Goal: Communication & Community: Answer question/provide support

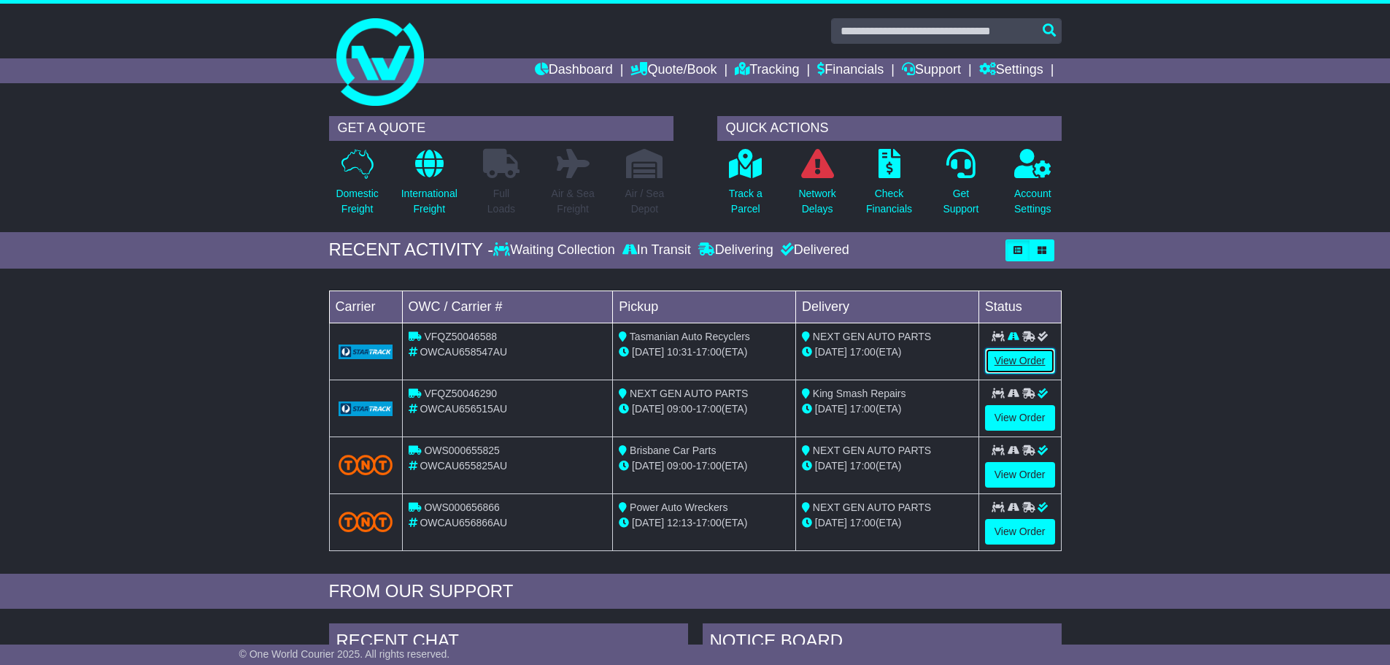
click at [1016, 363] on link "View Order" at bounding box center [1020, 361] width 70 height 26
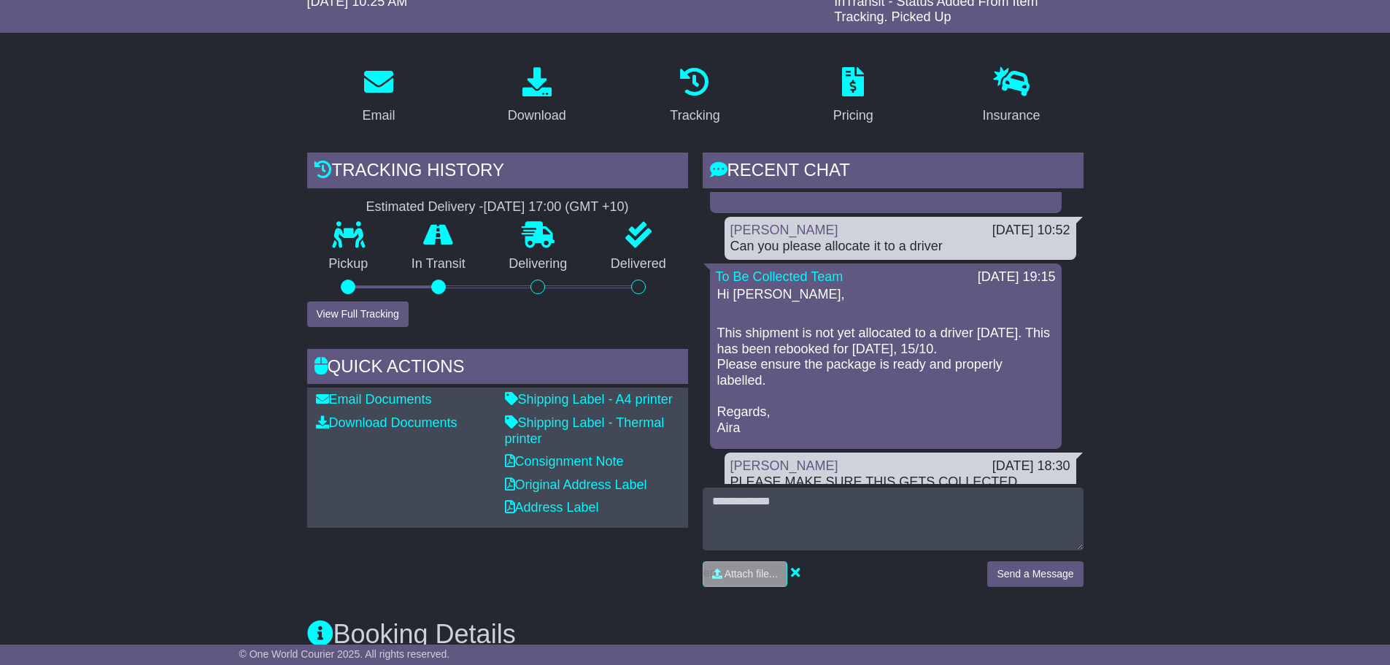
scroll to position [219, 0]
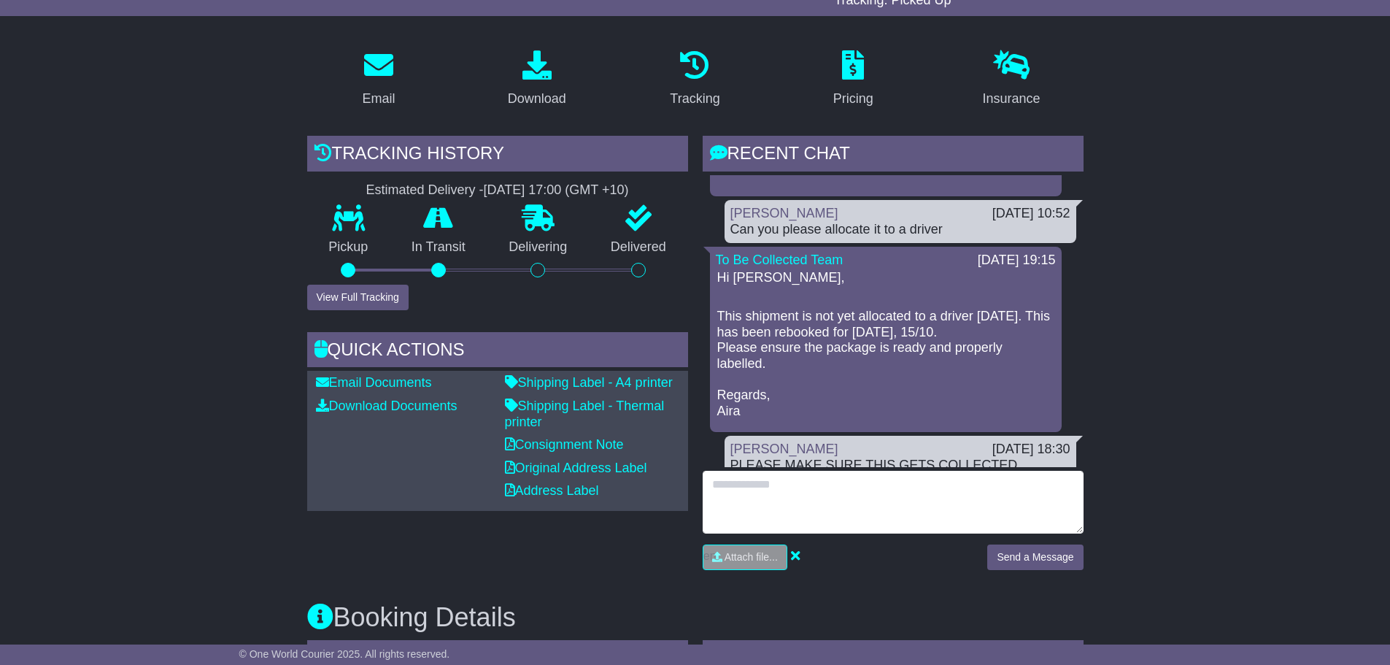
click at [778, 507] on textarea at bounding box center [893, 502] width 381 height 63
type textarea "**********"
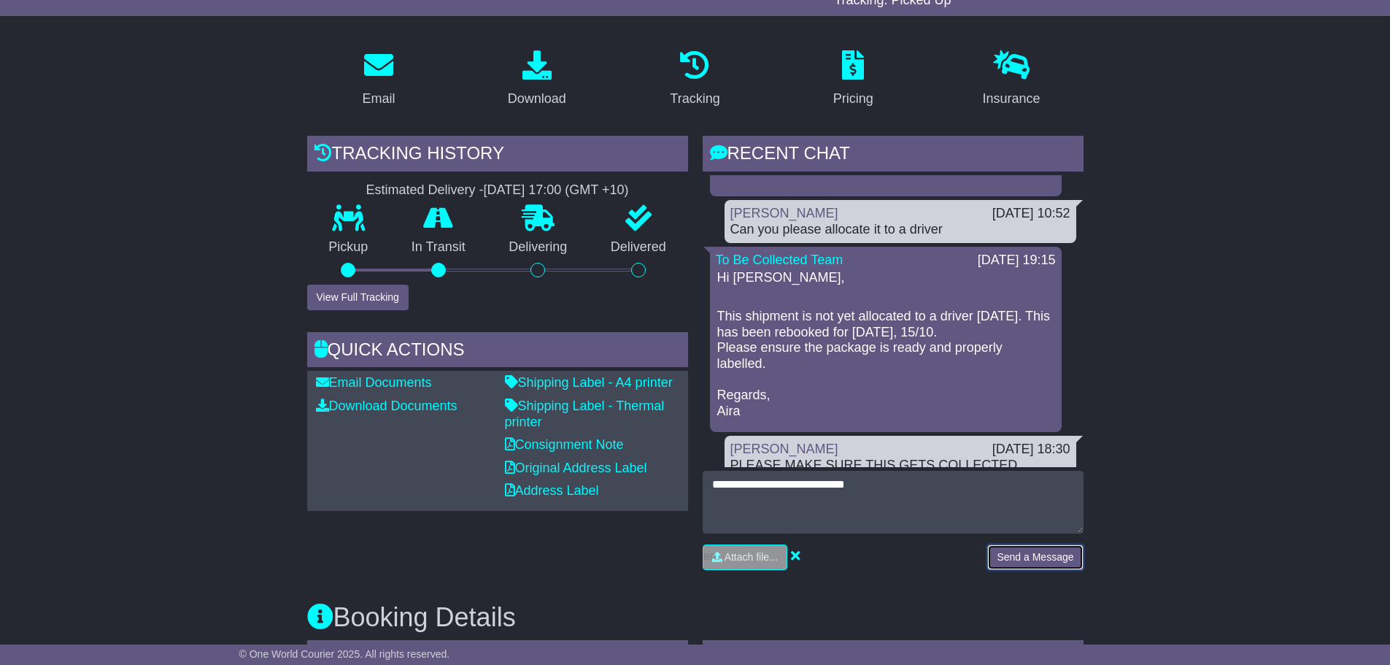
click at [1057, 559] on button "Send a Message" at bounding box center [1035, 557] width 96 height 26
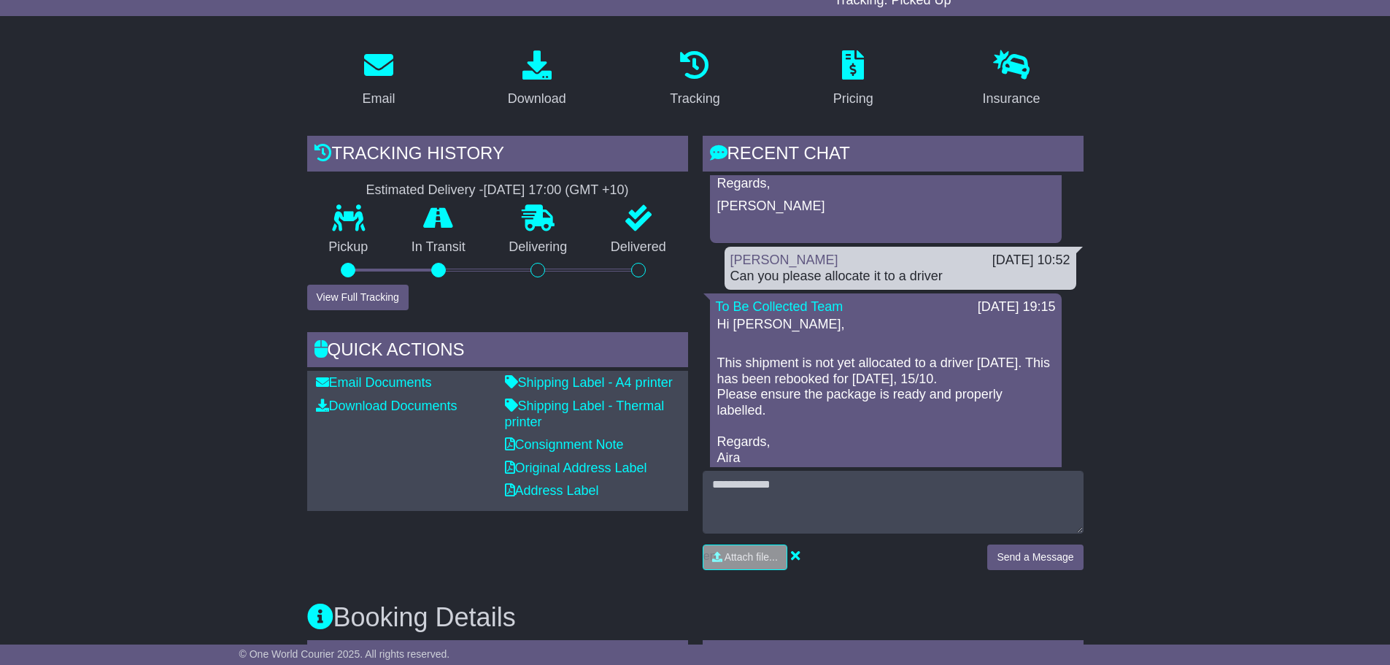
scroll to position [210, 0]
